Goal: Task Accomplishment & Management: Manage account settings

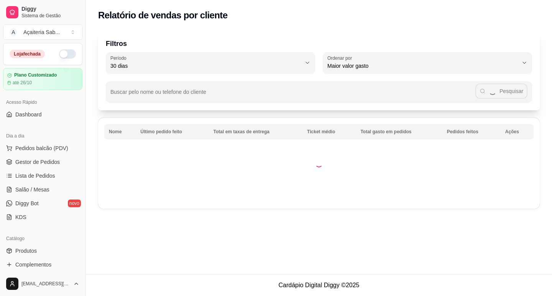
select select "30"
select select "HIGHEST_TOTAL_SPENT_WITH_ORDERS"
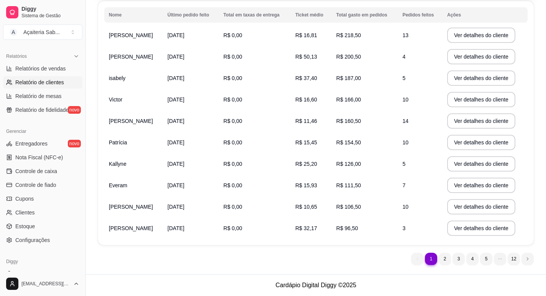
scroll to position [40, 0]
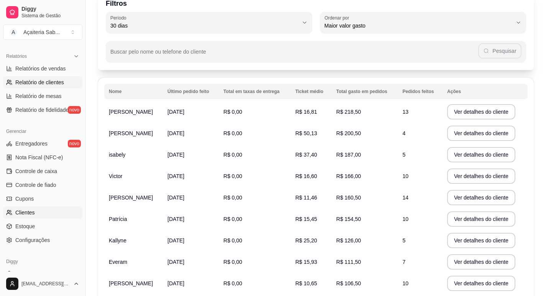
click at [26, 213] on span "Clientes" at bounding box center [25, 213] width 20 height 8
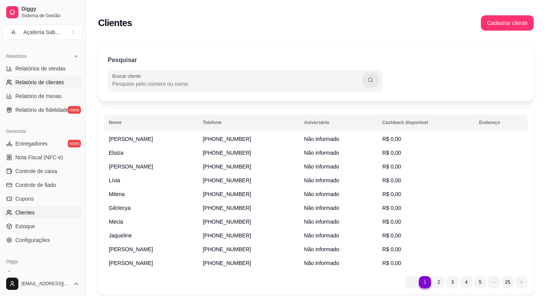
click at [51, 85] on span "Relatório de clientes" at bounding box center [39, 83] width 49 height 8
select select "30"
select select "HIGHEST_TOTAL_SPENT_WITH_ORDERS"
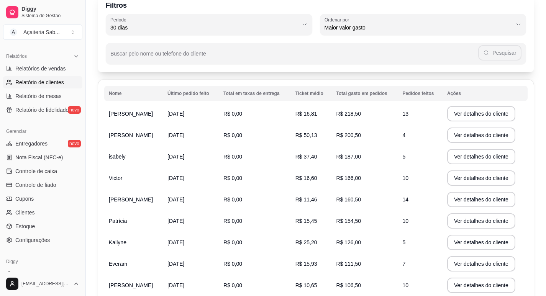
scroll to position [77, 0]
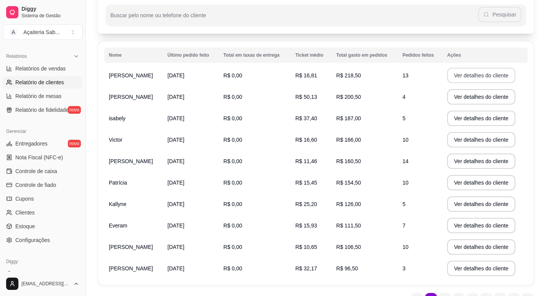
click at [454, 77] on button "Ver detalhes do cliente" at bounding box center [481, 75] width 68 height 15
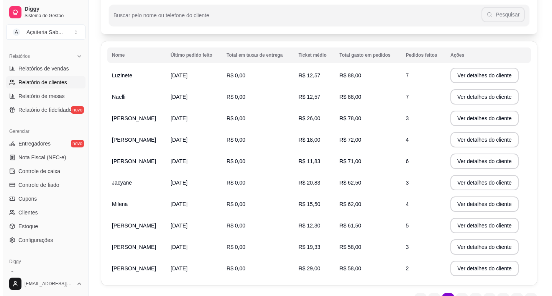
scroll to position [117, 0]
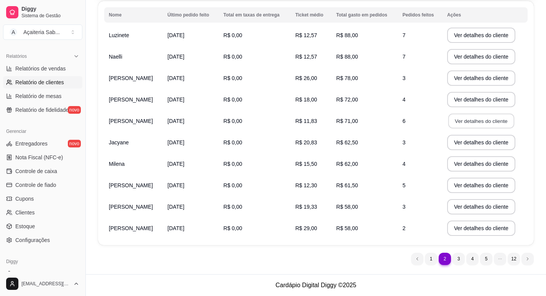
click at [475, 123] on button "Ver detalhes do cliente" at bounding box center [481, 121] width 66 height 15
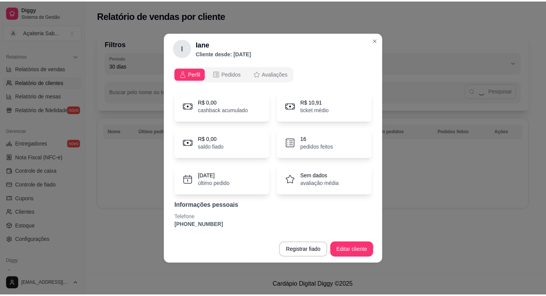
scroll to position [0, 0]
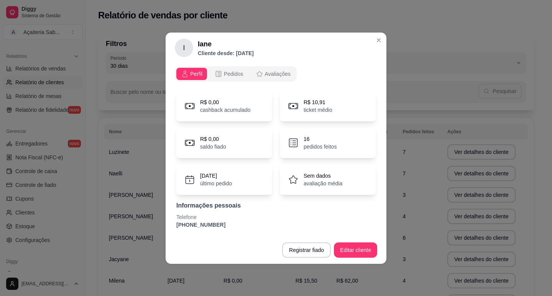
drag, startPoint x: 218, startPoint y: 224, endPoint x: 174, endPoint y: 225, distance: 44.5
click at [174, 225] on div "Perfil Pedidos Avaliações R$ 0,00 cashback acumulado R$ 10,91 ticket médio R$ 0…" at bounding box center [276, 149] width 221 height 173
copy p "[PHONE_NUMBER]"
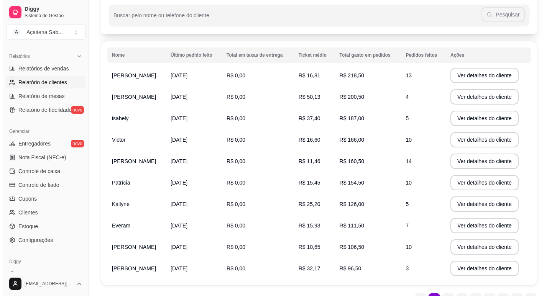
scroll to position [117, 0]
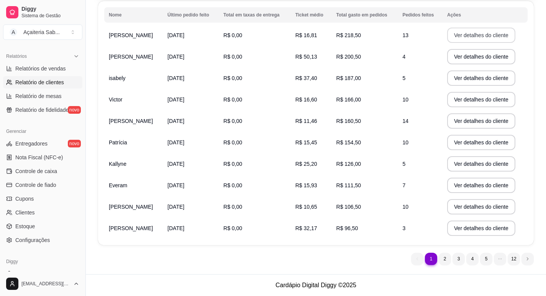
click at [473, 34] on button "Ver detalhes do cliente" at bounding box center [481, 35] width 68 height 15
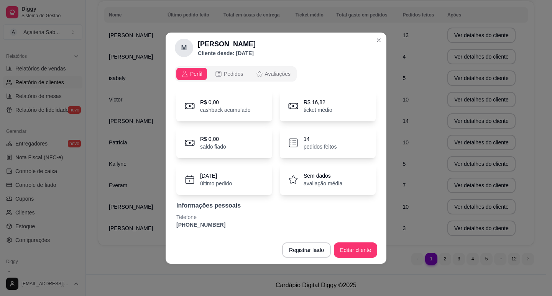
drag, startPoint x: 218, startPoint y: 225, endPoint x: 175, endPoint y: 228, distance: 43.4
click at [175, 228] on div "R$ 0,00 cashback acumulado R$ 16,82 ticket médio R$ 0,00 saldo fiado 14 pedidos…" at bounding box center [276, 159] width 202 height 147
copy p "[PHONE_NUMBER]"
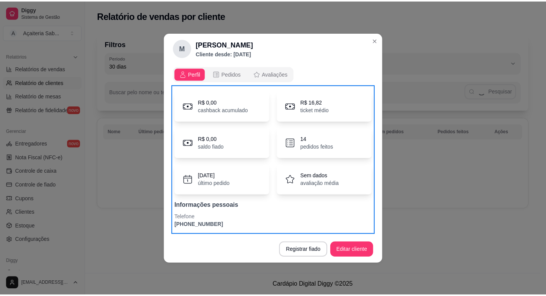
scroll to position [0, 0]
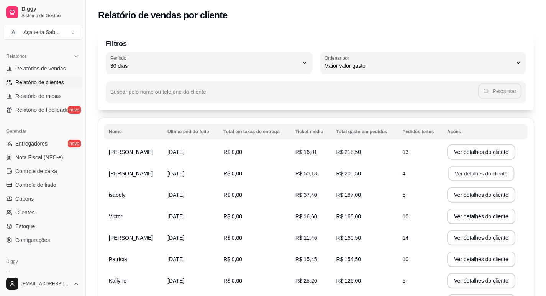
click at [448, 171] on button "Ver detalhes do cliente" at bounding box center [481, 173] width 66 height 15
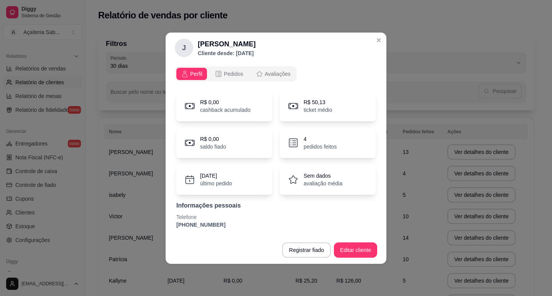
drag, startPoint x: 216, startPoint y: 227, endPoint x: 174, endPoint y: 229, distance: 41.8
click at [174, 229] on div "Perfil Pedidos Avaliações R$ 0,00 cashback acumulado R$ 50,13 ticket médio R$ 0…" at bounding box center [276, 149] width 221 height 173
copy p "[PHONE_NUMBER]"
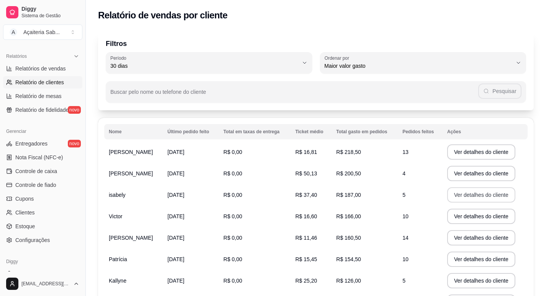
click at [481, 200] on button "Ver detalhes do cliente" at bounding box center [481, 194] width 68 height 15
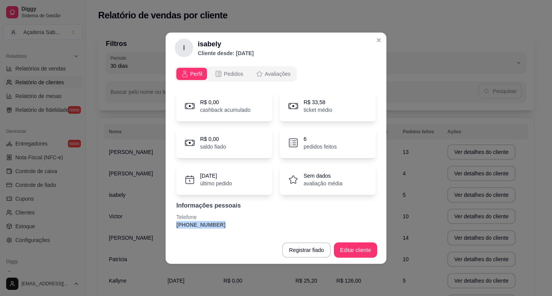
drag, startPoint x: 217, startPoint y: 225, endPoint x: 172, endPoint y: 226, distance: 44.5
click at [172, 226] on div "Perfil Pedidos Avaliações R$ 0,00 cashback acumulado R$ 33,58 ticket médio R$ 0…" at bounding box center [276, 149] width 221 height 173
copy p "[PHONE_NUMBER]"
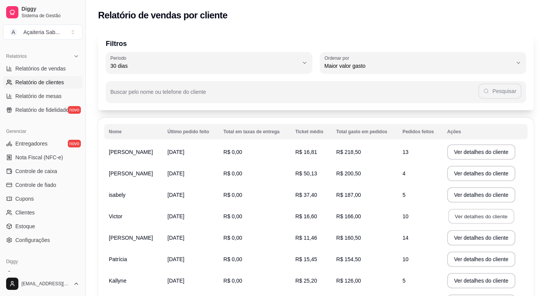
click at [455, 214] on button "Ver detalhes do cliente" at bounding box center [481, 216] width 66 height 15
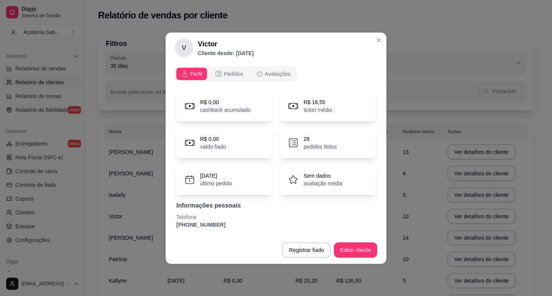
drag, startPoint x: 218, startPoint y: 228, endPoint x: 168, endPoint y: 228, distance: 50.2
click at [168, 228] on div "Perfil Pedidos Avaliações R$ 0,00 cashback acumulado R$ 16,55 ticket médio R$ 0…" at bounding box center [276, 149] width 221 height 173
copy p "[PHONE_NUMBER]"
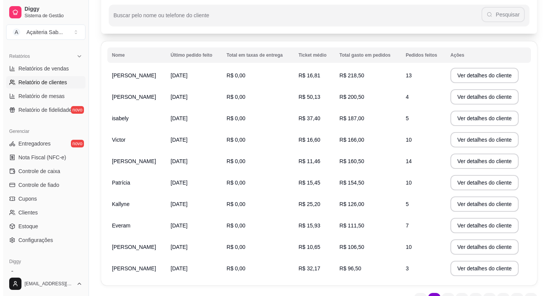
scroll to position [115, 0]
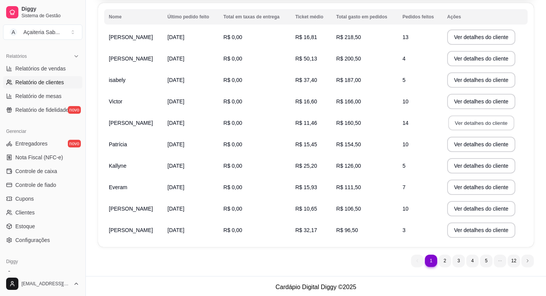
click at [453, 125] on button "Ver detalhes do cliente" at bounding box center [481, 123] width 66 height 15
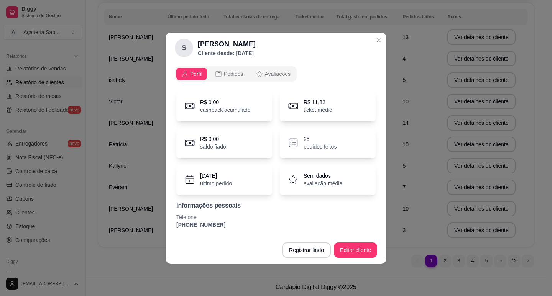
drag, startPoint x: 217, startPoint y: 225, endPoint x: 167, endPoint y: 225, distance: 50.2
click at [167, 225] on div "Perfil Pedidos Avaliações R$ 0,00 cashback acumulado R$ 11,82 ticket médio R$ 0…" at bounding box center [276, 149] width 221 height 173
copy p "[PHONE_NUMBER]"
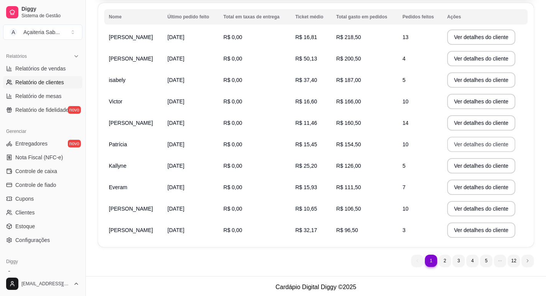
click at [486, 146] on button "Ver detalhes do cliente" at bounding box center [481, 144] width 68 height 15
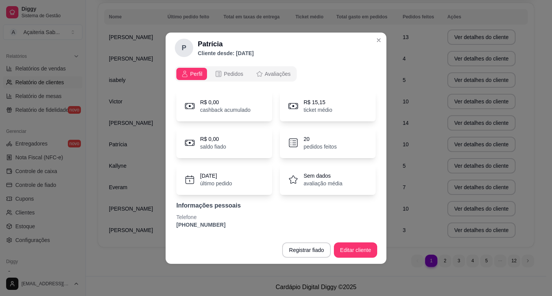
drag, startPoint x: 218, startPoint y: 224, endPoint x: 174, endPoint y: 224, distance: 44.1
click at [174, 224] on div "Perfil Pedidos Avaliações R$ 0,00 cashback acumulado R$ 15,15 ticket médio R$ 0…" at bounding box center [276, 149] width 221 height 173
copy p "[PHONE_NUMBER]"
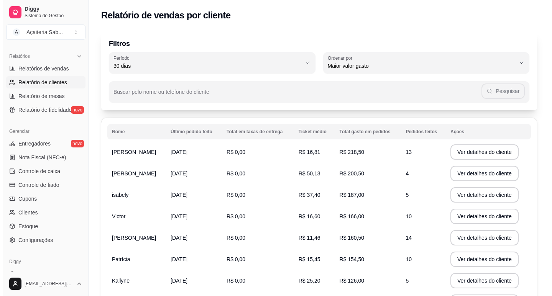
scroll to position [77, 0]
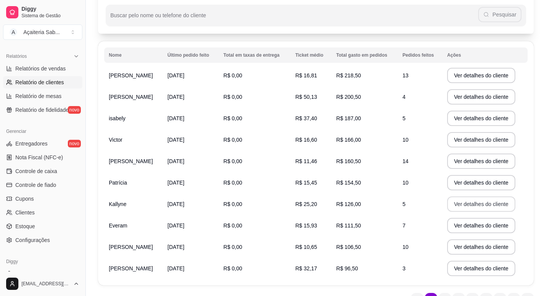
click at [485, 202] on button "Ver detalhes do cliente" at bounding box center [481, 204] width 68 height 15
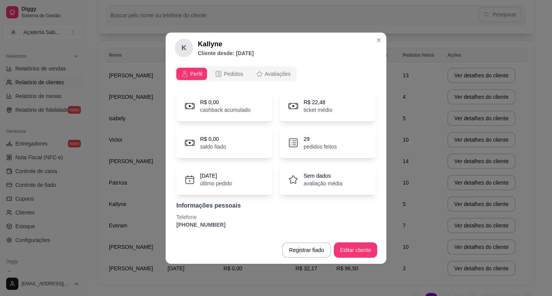
drag, startPoint x: 219, startPoint y: 225, endPoint x: 160, endPoint y: 223, distance: 59.1
click at [160, 223] on div "K Kallyne Cliente desde: [DATE] Perfil Pedidos Avaliações R$ 0,00 cashback acum…" at bounding box center [276, 148] width 552 height 296
copy p "[PHONE_NUMBER]"
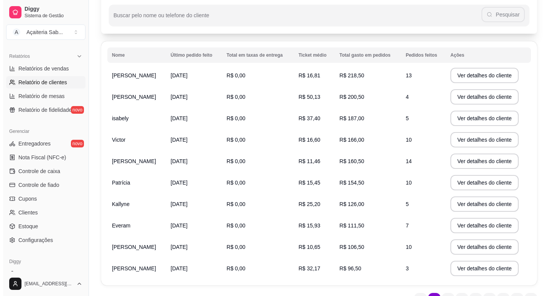
scroll to position [115, 0]
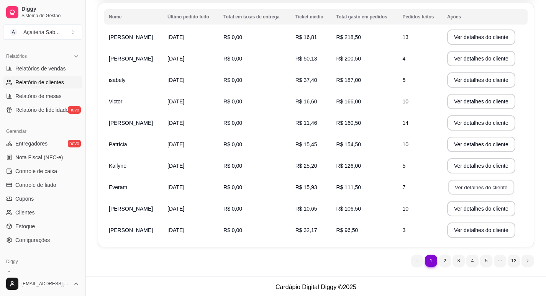
click at [452, 188] on button "Ver detalhes do cliente" at bounding box center [481, 187] width 66 height 15
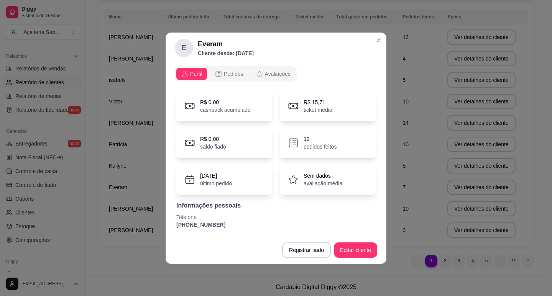
drag, startPoint x: 216, startPoint y: 224, endPoint x: 169, endPoint y: 222, distance: 46.8
click at [169, 222] on div "Perfil Pedidos Avaliações R$ 0,00 cashback acumulado R$ 15,71 ticket médio R$ 0…" at bounding box center [276, 149] width 221 height 173
copy p "[PHONE_NUMBER]"
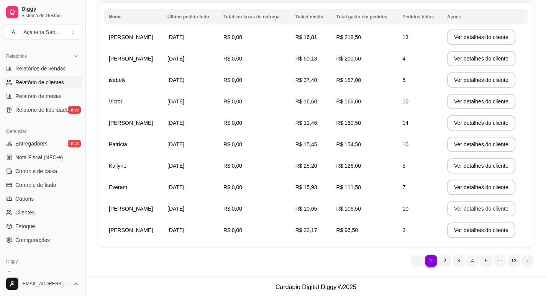
click at [450, 207] on button "Ver detalhes do cliente" at bounding box center [481, 208] width 68 height 15
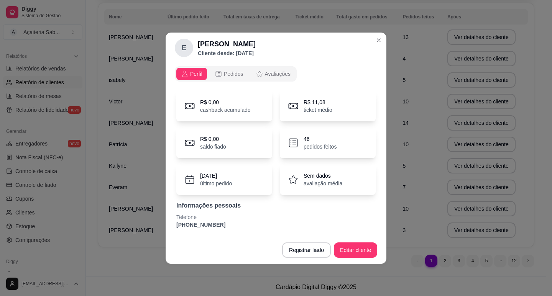
drag, startPoint x: 218, startPoint y: 224, endPoint x: 172, endPoint y: 223, distance: 46.0
click at [172, 223] on div "Perfil Pedidos Avaliações R$ 0,00 cashback acumulado R$ 11,08 ticket médio R$ 0…" at bounding box center [276, 149] width 221 height 173
copy p "[PHONE_NUMBER]"
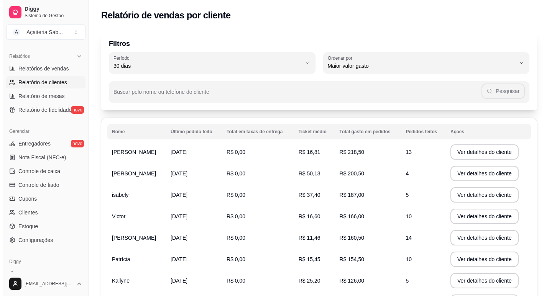
scroll to position [117, 0]
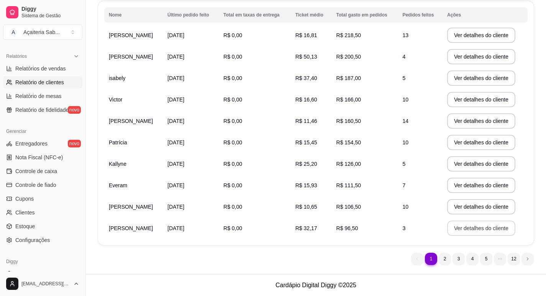
click at [468, 227] on button "Ver detalhes do cliente" at bounding box center [481, 228] width 68 height 15
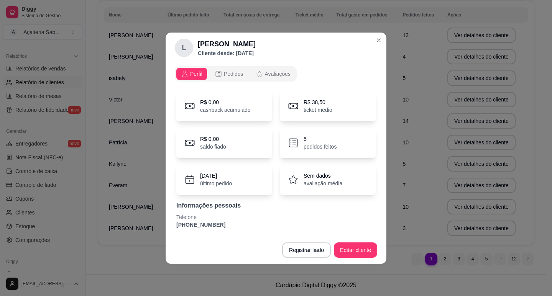
drag, startPoint x: 219, startPoint y: 227, endPoint x: 177, endPoint y: 225, distance: 42.6
click at [177, 225] on p "[PHONE_NUMBER]" at bounding box center [275, 225] width 199 height 8
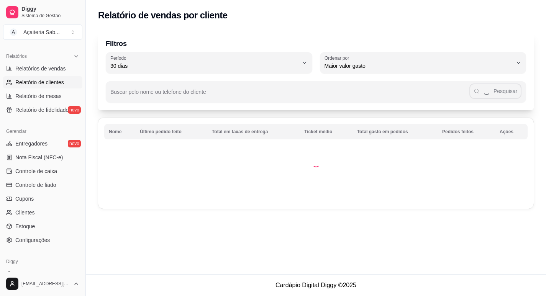
scroll to position [0, 0]
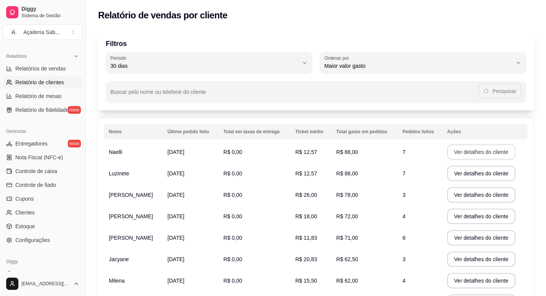
click at [483, 155] on button "Ver detalhes do cliente" at bounding box center [481, 152] width 68 height 15
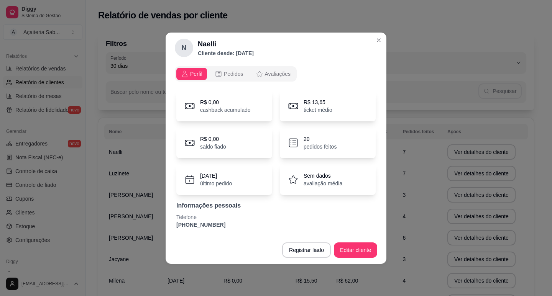
drag, startPoint x: 222, startPoint y: 225, endPoint x: 169, endPoint y: 225, distance: 53.7
click at [169, 225] on div "Perfil Pedidos Avaliações R$ 0,00 cashback acumulado R$ 13,65 ticket médio R$ 0…" at bounding box center [276, 149] width 221 height 173
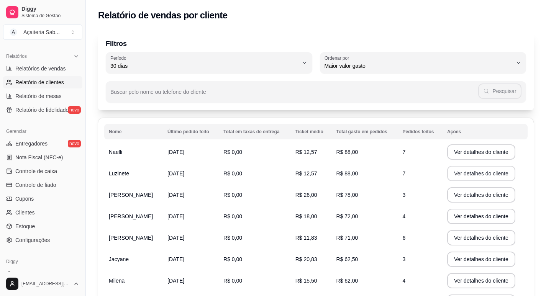
click at [453, 174] on button "Ver detalhes do cliente" at bounding box center [481, 173] width 68 height 15
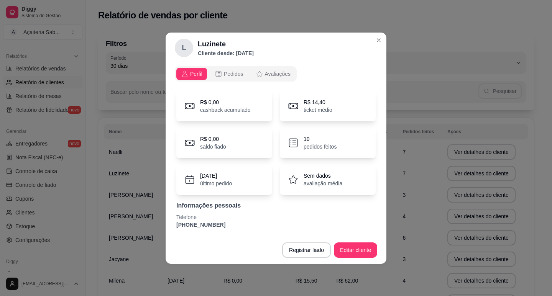
drag, startPoint x: 216, startPoint y: 225, endPoint x: 173, endPoint y: 225, distance: 42.9
click at [173, 225] on div "Perfil Pedidos Avaliações R$ 0,00 cashback acumulado R$ 14,40 ticket médio R$ 0…" at bounding box center [276, 149] width 221 height 173
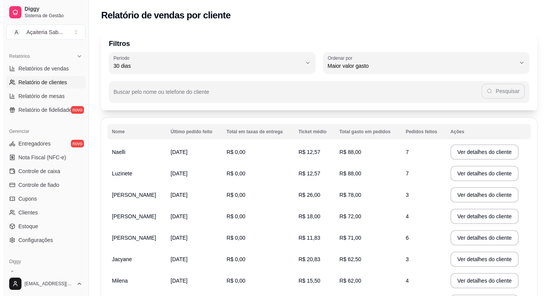
scroll to position [38, 0]
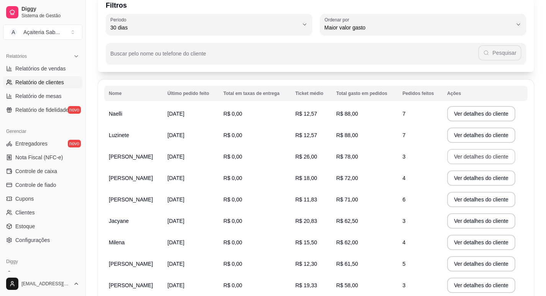
click at [463, 157] on button "Ver detalhes do cliente" at bounding box center [481, 156] width 68 height 15
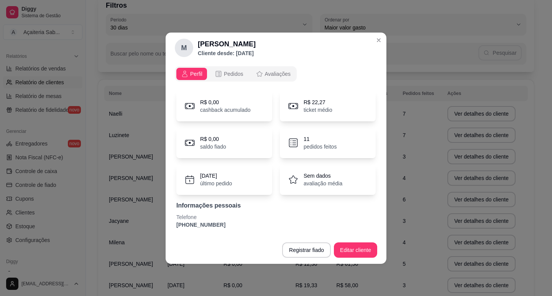
drag, startPoint x: 213, startPoint y: 225, endPoint x: 163, endPoint y: 222, distance: 49.6
click at [163, 222] on div "M [PERSON_NAME] Cliente desde: [DATE] Perfil Pedidos Avaliações R$ 0,00 cashbac…" at bounding box center [276, 148] width 552 height 296
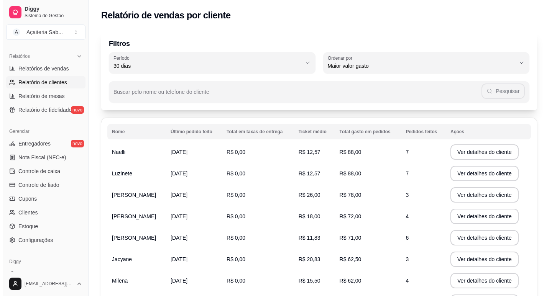
scroll to position [115, 0]
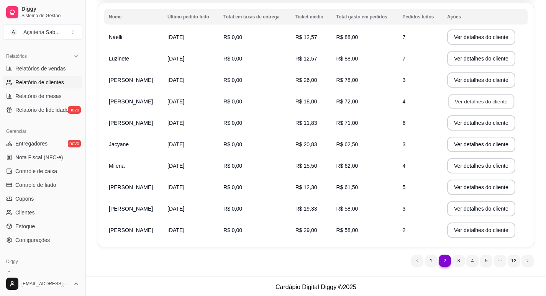
click at [458, 106] on button "Ver detalhes do cliente" at bounding box center [481, 101] width 66 height 15
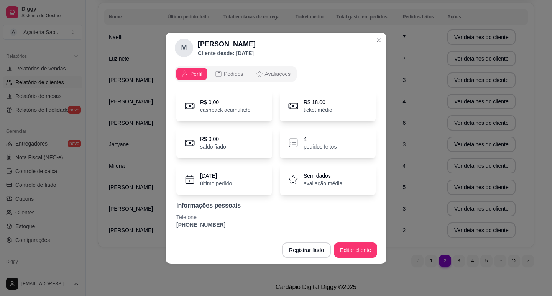
drag, startPoint x: 219, startPoint y: 227, endPoint x: 153, endPoint y: 223, distance: 66.4
click at [153, 223] on div "M [PERSON_NAME] desde: [DATE] Perfil Pedidos Avaliações R$ 0,00 cashback acumul…" at bounding box center [276, 148] width 552 height 296
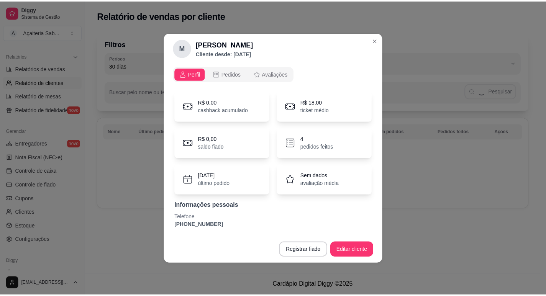
scroll to position [0, 0]
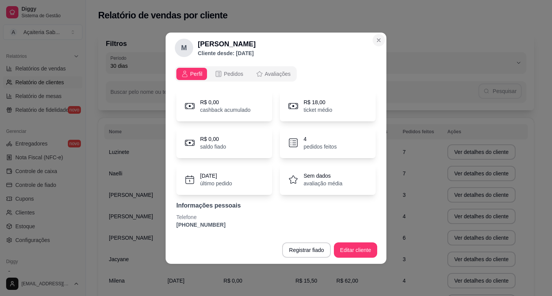
click at [377, 35] on section "M [PERSON_NAME] desde: [DATE] Perfil Pedidos Avaliações R$ 0,00 cashback acumul…" at bounding box center [276, 149] width 221 height 232
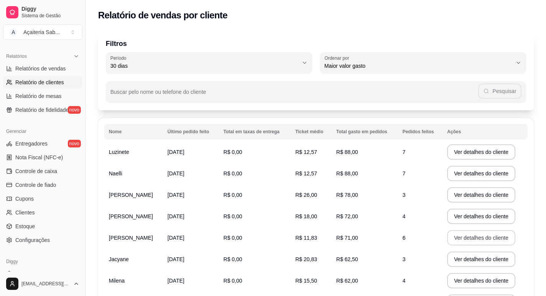
click at [467, 236] on button "Ver detalhes do cliente" at bounding box center [481, 237] width 68 height 15
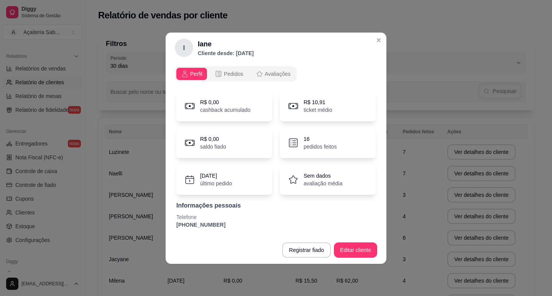
drag, startPoint x: 193, startPoint y: 227, endPoint x: 172, endPoint y: 229, distance: 20.8
click at [172, 229] on div "Perfil Pedidos Avaliações R$ 0,00 cashback acumulado R$ 10,91 ticket médio R$ 0…" at bounding box center [276, 149] width 221 height 173
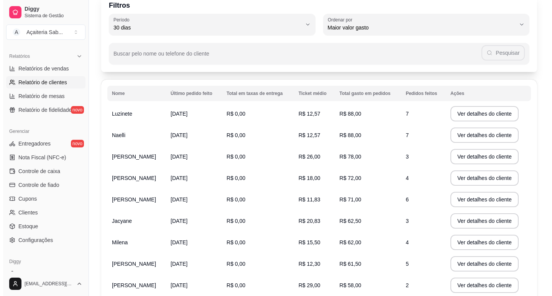
scroll to position [77, 0]
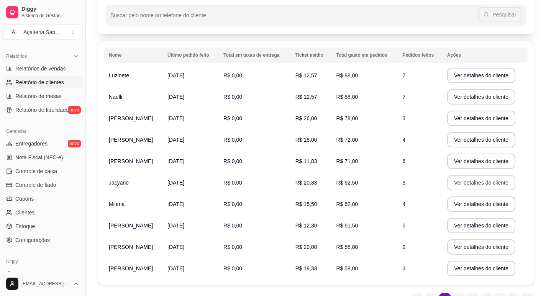
click at [460, 182] on button "Ver detalhes do cliente" at bounding box center [481, 182] width 68 height 15
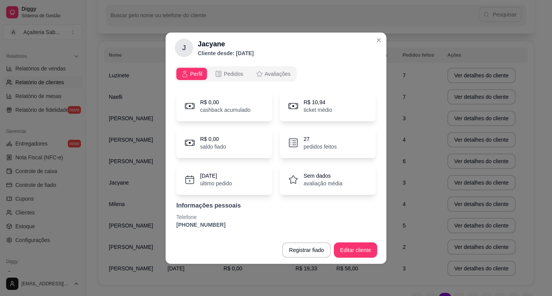
drag, startPoint x: 217, startPoint y: 224, endPoint x: 171, endPoint y: 225, distance: 45.2
click at [171, 225] on div "Perfil Pedidos Avaliações R$ 0,00 cashback acumulado R$ 10,94 ticket médio R$ 0…" at bounding box center [276, 149] width 221 height 173
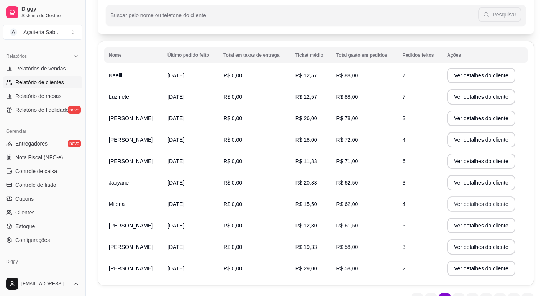
click at [452, 208] on button "Ver detalhes do cliente" at bounding box center [481, 204] width 68 height 15
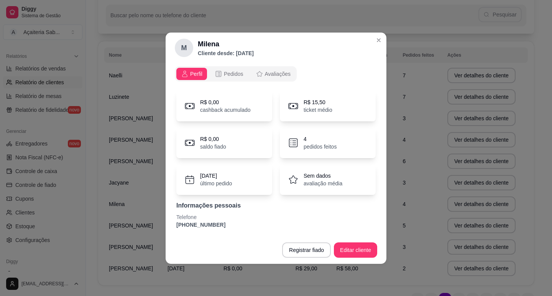
drag, startPoint x: 216, startPoint y: 225, endPoint x: 171, endPoint y: 225, distance: 44.8
click at [171, 225] on div "Perfil Pedidos Avaliações R$ 0,00 cashback acumulado R$ 15,50 ticket médio R$ 0…" at bounding box center [276, 149] width 221 height 173
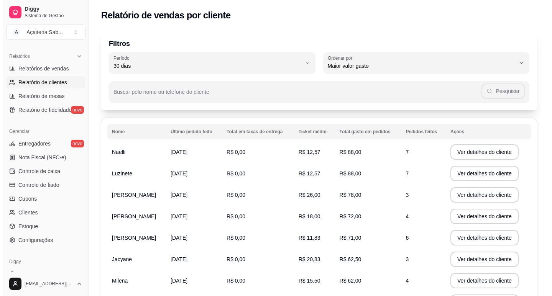
scroll to position [115, 0]
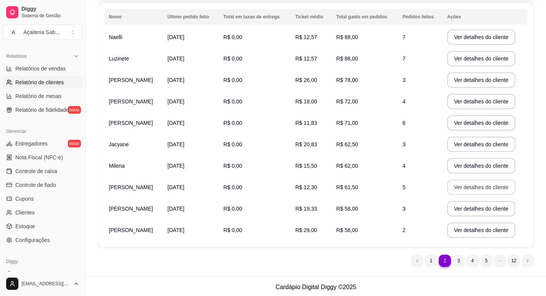
click at [455, 185] on button "Ver detalhes do cliente" at bounding box center [481, 187] width 68 height 15
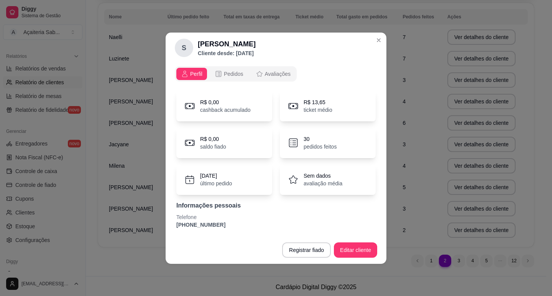
drag, startPoint x: 212, startPoint y: 225, endPoint x: 167, endPoint y: 225, distance: 45.2
click at [167, 225] on div "Perfil Pedidos Avaliações R$ 0,00 cashback acumulado R$ 13,65 ticket médio R$ 0…" at bounding box center [276, 149] width 221 height 173
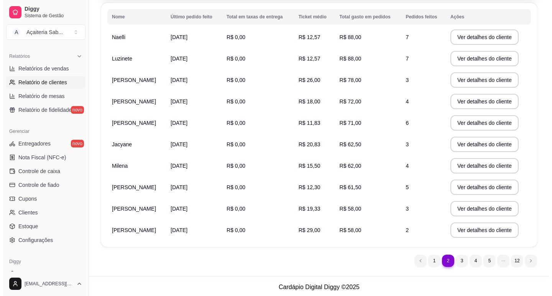
scroll to position [117, 0]
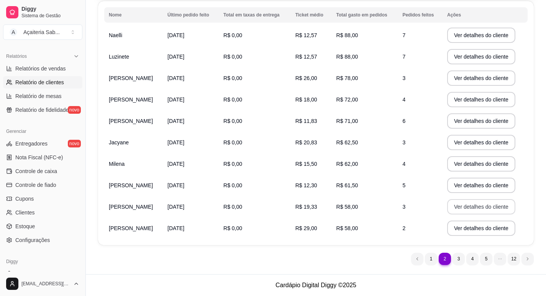
click at [458, 205] on button "Ver detalhes do cliente" at bounding box center [481, 206] width 68 height 15
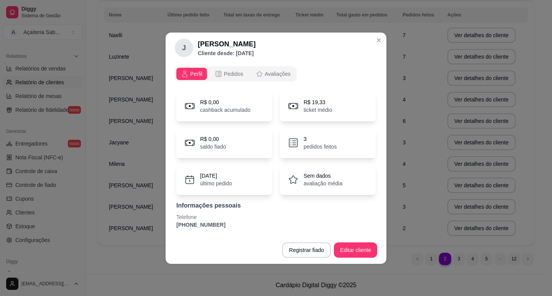
drag, startPoint x: 217, startPoint y: 223, endPoint x: 167, endPoint y: 226, distance: 50.3
click at [167, 226] on div "Perfil Pedidos Avaliações R$ 0,00 cashback acumulado R$ 19,33 ticket médio R$ 0…" at bounding box center [276, 149] width 221 height 173
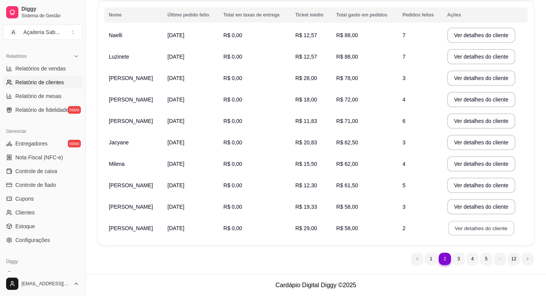
click at [462, 226] on button "Ver detalhes do cliente" at bounding box center [481, 228] width 66 height 15
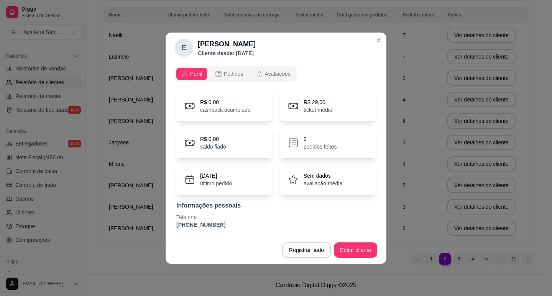
drag, startPoint x: 217, startPoint y: 226, endPoint x: 167, endPoint y: 226, distance: 50.2
click at [167, 226] on div "Perfil Pedidos Avaliações R$ 0,00 cashback acumulado R$ 29,00 ticket médio R$ 0…" at bounding box center [276, 149] width 221 height 173
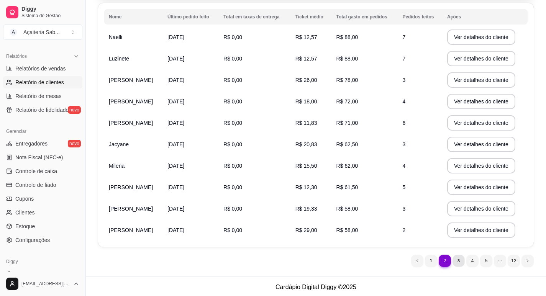
scroll to position [0, 0]
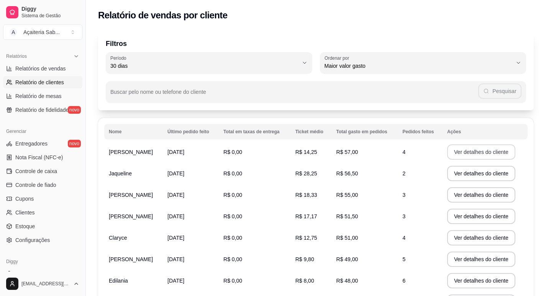
click at [466, 149] on button "Ver detalhes do cliente" at bounding box center [481, 152] width 68 height 15
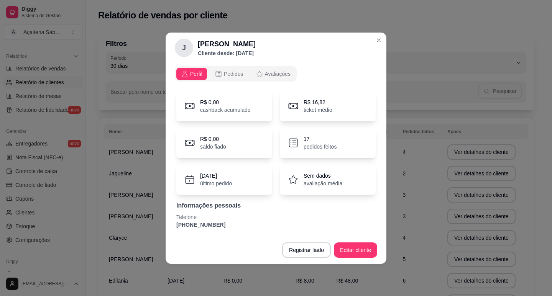
drag, startPoint x: 217, startPoint y: 223, endPoint x: 162, endPoint y: 230, distance: 55.6
click at [162, 230] on div "[PERSON_NAME] Cliente desde: [DATE] Perfil Pedidos Avaliações R$ 0,00 cashback …" at bounding box center [276, 148] width 552 height 296
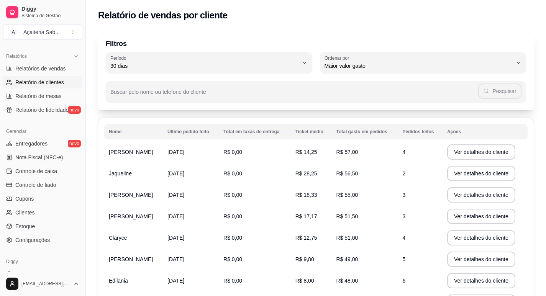
scroll to position [255, 0]
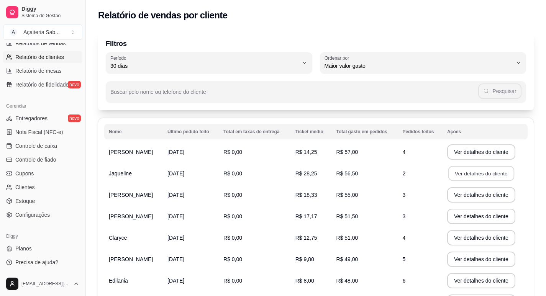
click at [453, 172] on button "Ver detalhes do cliente" at bounding box center [481, 173] width 66 height 15
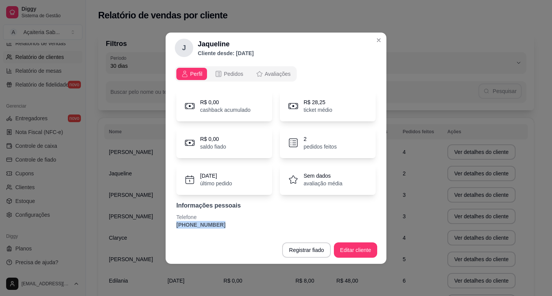
drag, startPoint x: 215, startPoint y: 225, endPoint x: 168, endPoint y: 229, distance: 47.7
click at [168, 229] on div "Perfil Pedidos Avaliações R$ 0,00 cashback acumulado R$ 28,25 ticket médio R$ 0…" at bounding box center [276, 149] width 221 height 173
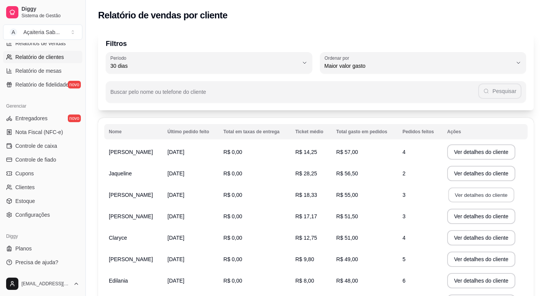
click at [484, 192] on button "Ver detalhes do cliente" at bounding box center [481, 195] width 66 height 15
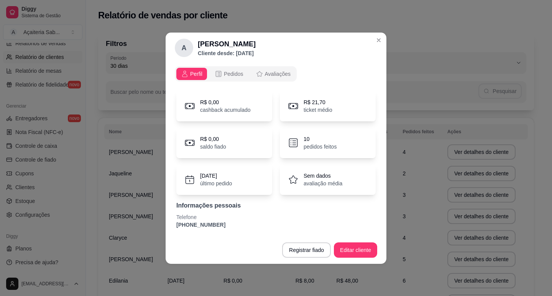
drag, startPoint x: 218, startPoint y: 226, endPoint x: 169, endPoint y: 230, distance: 48.9
click at [169, 230] on div "Perfil Pedidos Avaliações R$ 0,00 cashback acumulado R$ 21,70 ticket médio R$ 0…" at bounding box center [276, 149] width 221 height 173
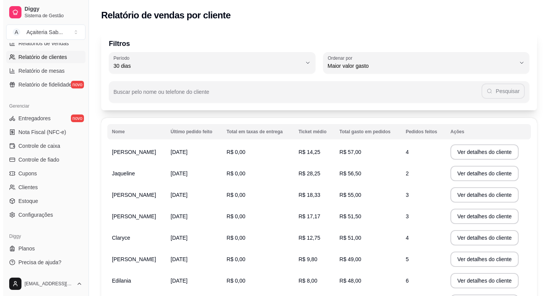
scroll to position [77, 0]
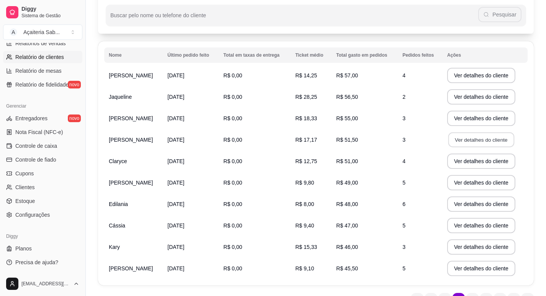
click at [475, 140] on button "Ver detalhes do cliente" at bounding box center [481, 140] width 66 height 15
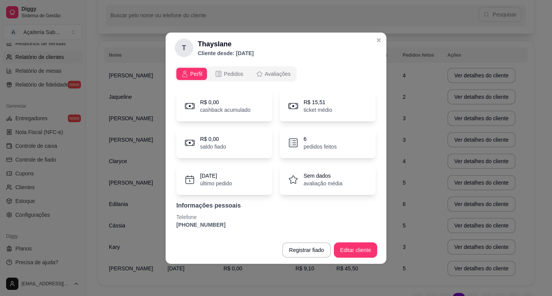
drag, startPoint x: 222, startPoint y: 225, endPoint x: 175, endPoint y: 225, distance: 46.8
click at [175, 225] on div "R$ 0,00 cashback acumulado R$ 15,51 ticket médio R$ 0,00 saldo fiado 6 pedidos …" at bounding box center [276, 159] width 202 height 147
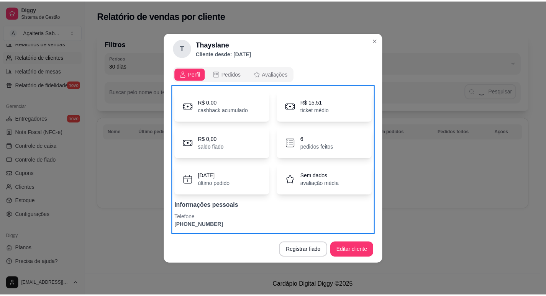
scroll to position [0, 0]
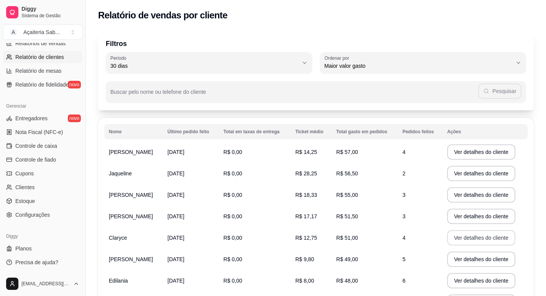
click at [457, 236] on button "Ver detalhes do cliente" at bounding box center [481, 237] width 68 height 15
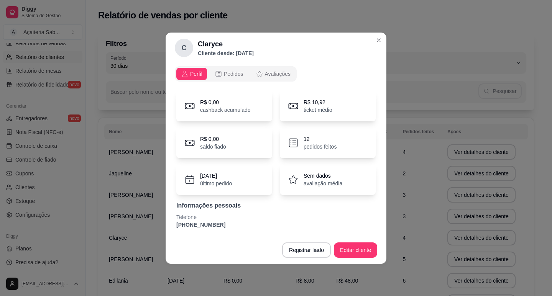
drag, startPoint x: 217, startPoint y: 225, endPoint x: 173, endPoint y: 225, distance: 43.7
click at [173, 225] on div "Perfil Pedidos Avaliações R$ 0,00 cashback acumulado R$ 10,92 ticket médio R$ 0…" at bounding box center [276, 149] width 221 height 173
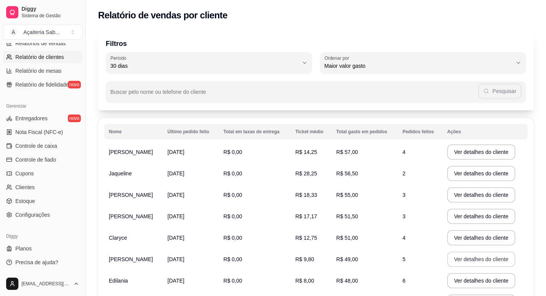
click at [459, 258] on button "Ver detalhes do cliente" at bounding box center [481, 259] width 68 height 15
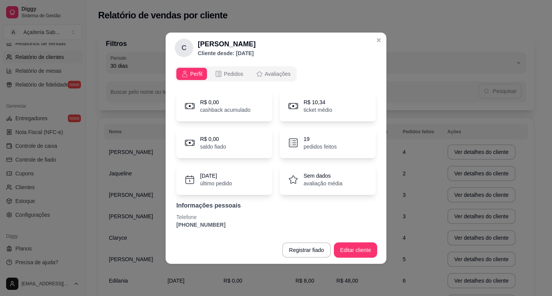
drag, startPoint x: 217, startPoint y: 224, endPoint x: 168, endPoint y: 230, distance: 49.0
click at [168, 230] on div "Perfil Pedidos Avaliações R$ 0,00 cashback acumulado R$ 10,34 ticket médio R$ 0…" at bounding box center [276, 149] width 221 height 173
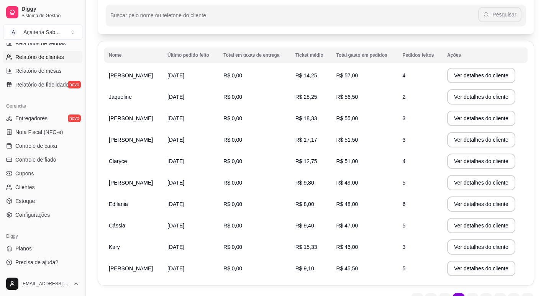
scroll to position [115, 0]
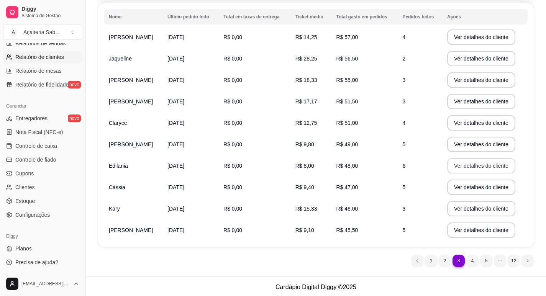
click at [450, 166] on button "Ver detalhes do cliente" at bounding box center [481, 165] width 68 height 15
click at [454, 184] on button "Ver detalhes do cliente" at bounding box center [481, 187] width 68 height 15
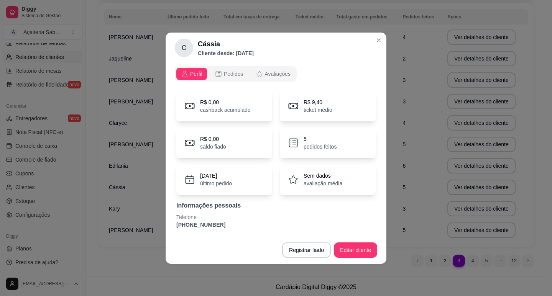
drag, startPoint x: 215, startPoint y: 225, endPoint x: 171, endPoint y: 228, distance: 44.2
click at [171, 228] on div "Perfil Pedidos Avaliações R$ 0,00 cashback acumulado R$ 9,40 ticket médio R$ 0,…" at bounding box center [276, 149] width 221 height 173
click at [220, 223] on p "[PHONE_NUMBER]" at bounding box center [275, 225] width 199 height 8
drag, startPoint x: 220, startPoint y: 224, endPoint x: 172, endPoint y: 228, distance: 48.1
click at [172, 228] on div "Perfil Pedidos Avaliações R$ 0,00 cashback acumulado R$ 9,40 ticket médio R$ 0,…" at bounding box center [276, 149] width 221 height 173
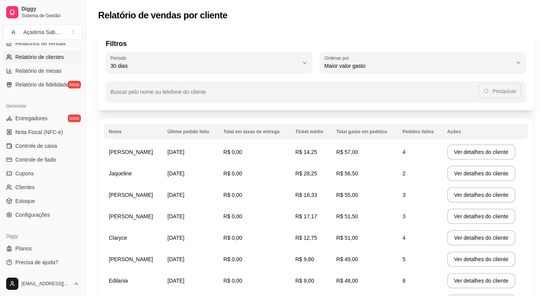
scroll to position [117, 0]
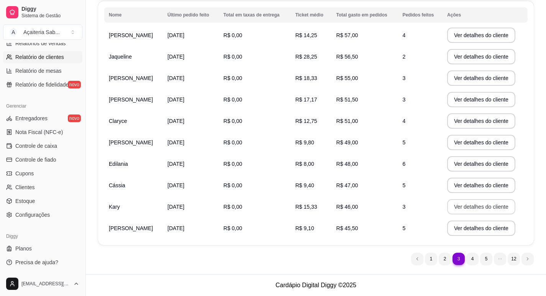
click at [471, 205] on button "Ver detalhes do cliente" at bounding box center [481, 206] width 68 height 15
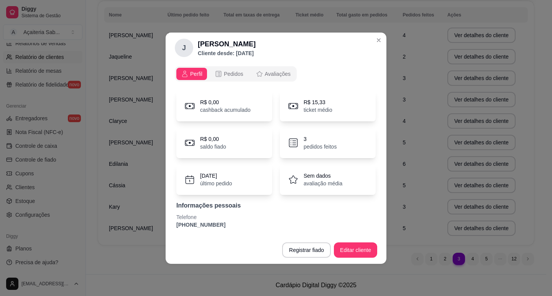
drag, startPoint x: 218, startPoint y: 223, endPoint x: 168, endPoint y: 229, distance: 50.2
click at [168, 229] on div "Perfil Pedidos Avaliações R$ 0,00 cashback acumulado R$ 15,33 ticket médio R$ 0…" at bounding box center [276, 149] width 221 height 173
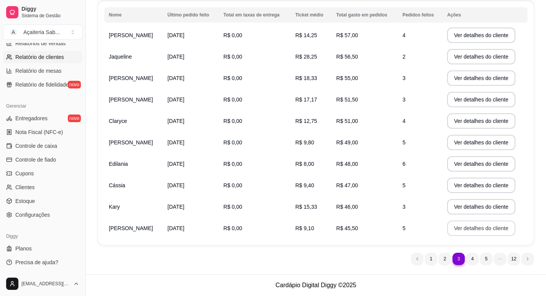
click at [474, 226] on button "Ver detalhes do cliente" at bounding box center [481, 228] width 68 height 15
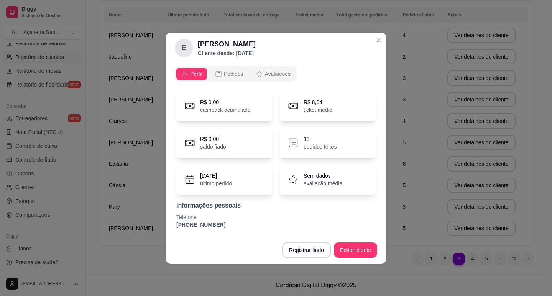
drag, startPoint x: 218, startPoint y: 225, endPoint x: 177, endPoint y: 225, distance: 41.8
click at [177, 225] on p "[PHONE_NUMBER]" at bounding box center [275, 225] width 199 height 8
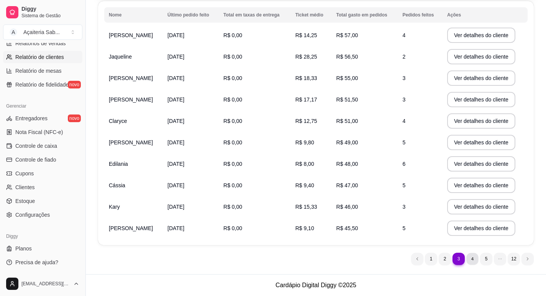
scroll to position [0, 0]
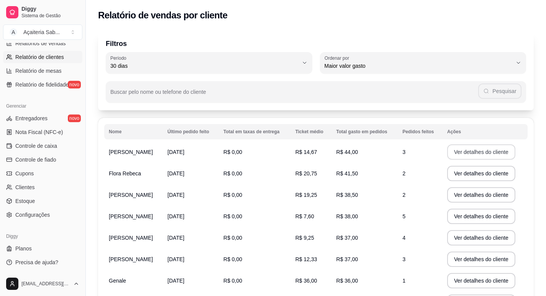
click at [463, 150] on button "Ver detalhes do cliente" at bounding box center [481, 152] width 68 height 15
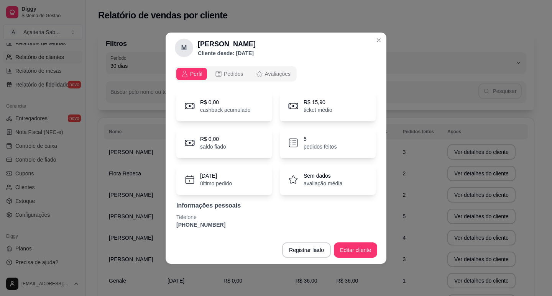
drag, startPoint x: 217, startPoint y: 226, endPoint x: 161, endPoint y: 228, distance: 55.2
click at [161, 228] on div "M [PERSON_NAME] desde: [DATE] Perfil Pedidos Avaliações R$ 0,00 cashback acumul…" at bounding box center [276, 148] width 552 height 296
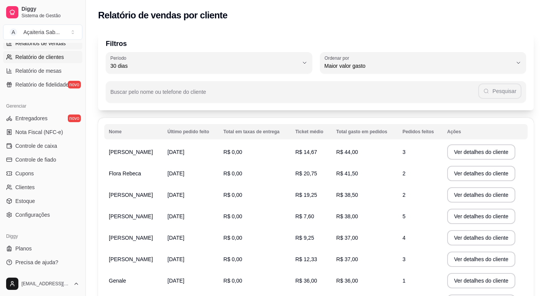
scroll to position [102, 0]
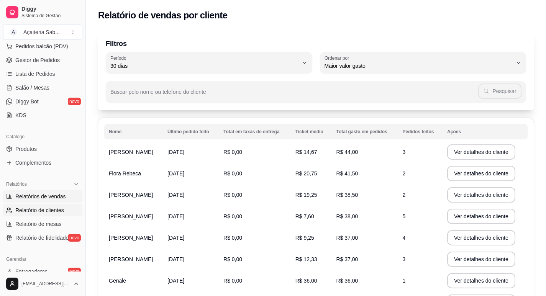
click at [39, 195] on span "Relatórios de vendas" at bounding box center [40, 197] width 51 height 8
select select "ALL"
select select "0"
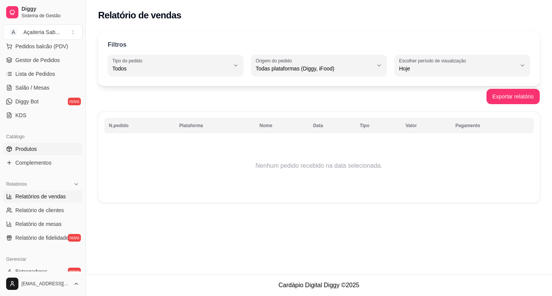
click at [29, 149] on span "Produtos" at bounding box center [25, 149] width 21 height 8
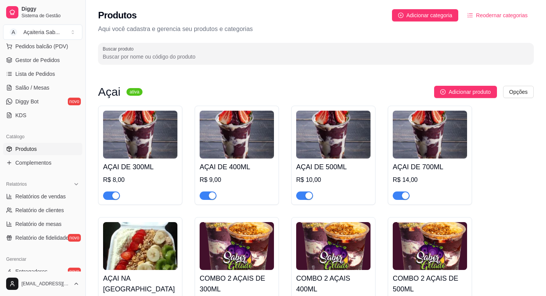
click at [114, 178] on div "R$ 8,00" at bounding box center [140, 180] width 74 height 9
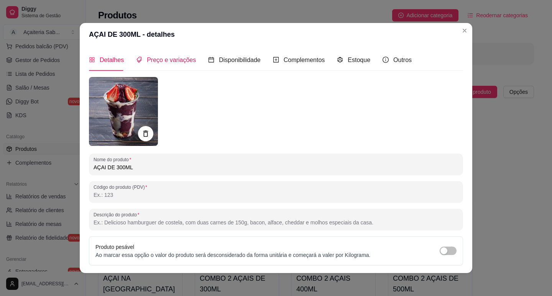
click at [161, 58] on span "Preço e variações" at bounding box center [171, 60] width 49 height 7
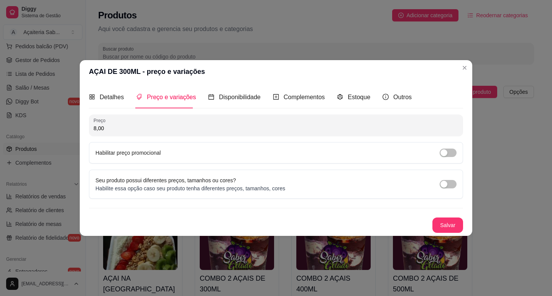
click at [94, 128] on input "8,00" at bounding box center [276, 129] width 365 height 8
type input "8,00"
click at [450, 153] on span "button" at bounding box center [448, 153] width 17 height 8
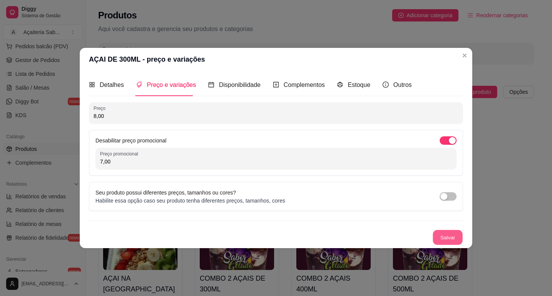
click at [452, 235] on button "Salvar" at bounding box center [448, 237] width 30 height 15
